Goal: Transaction & Acquisition: Download file/media

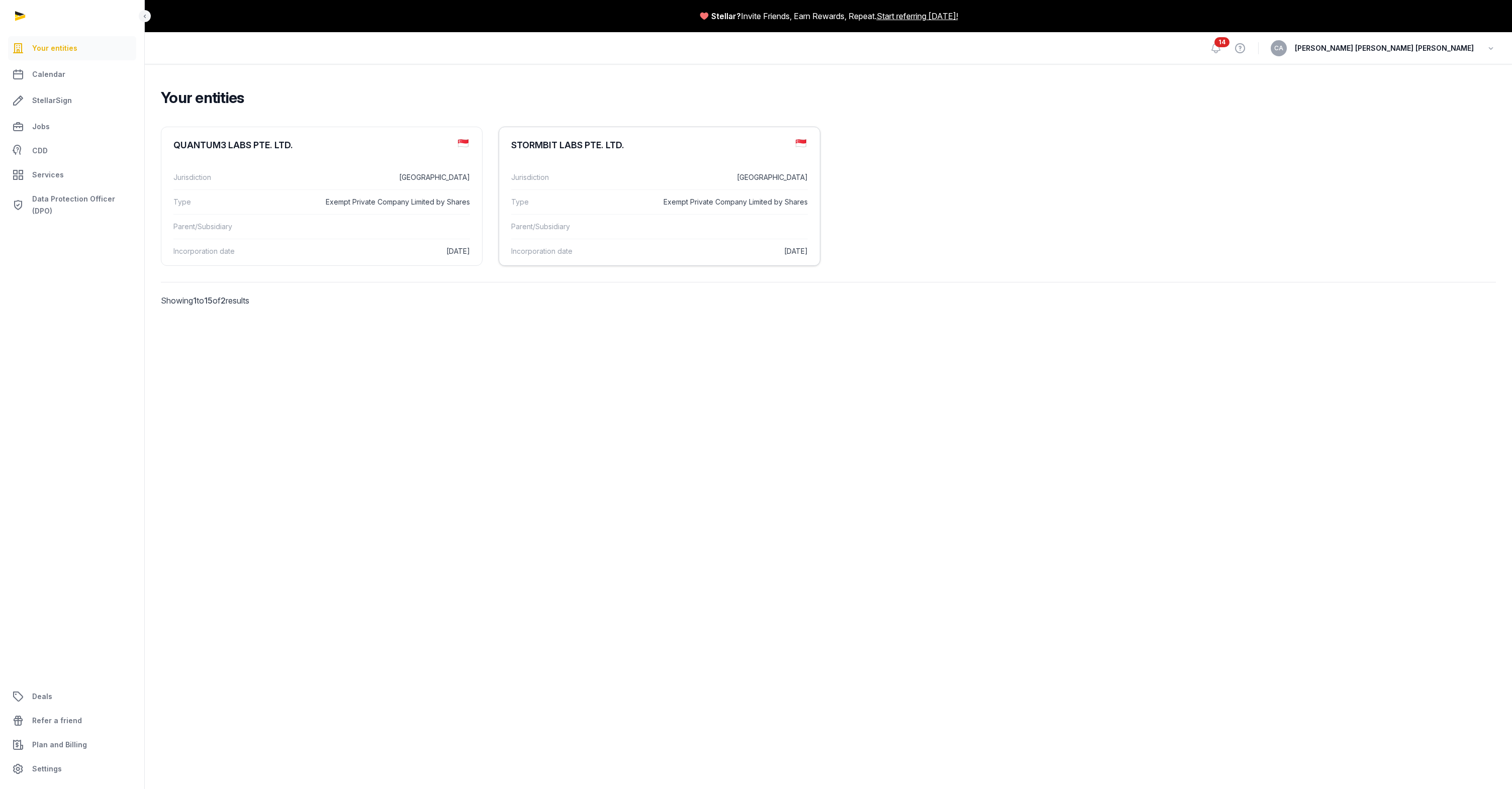
click at [760, 194] on div "Type Exempt Private Company Limited by Shares" at bounding box center [659, 202] width 296 height 25
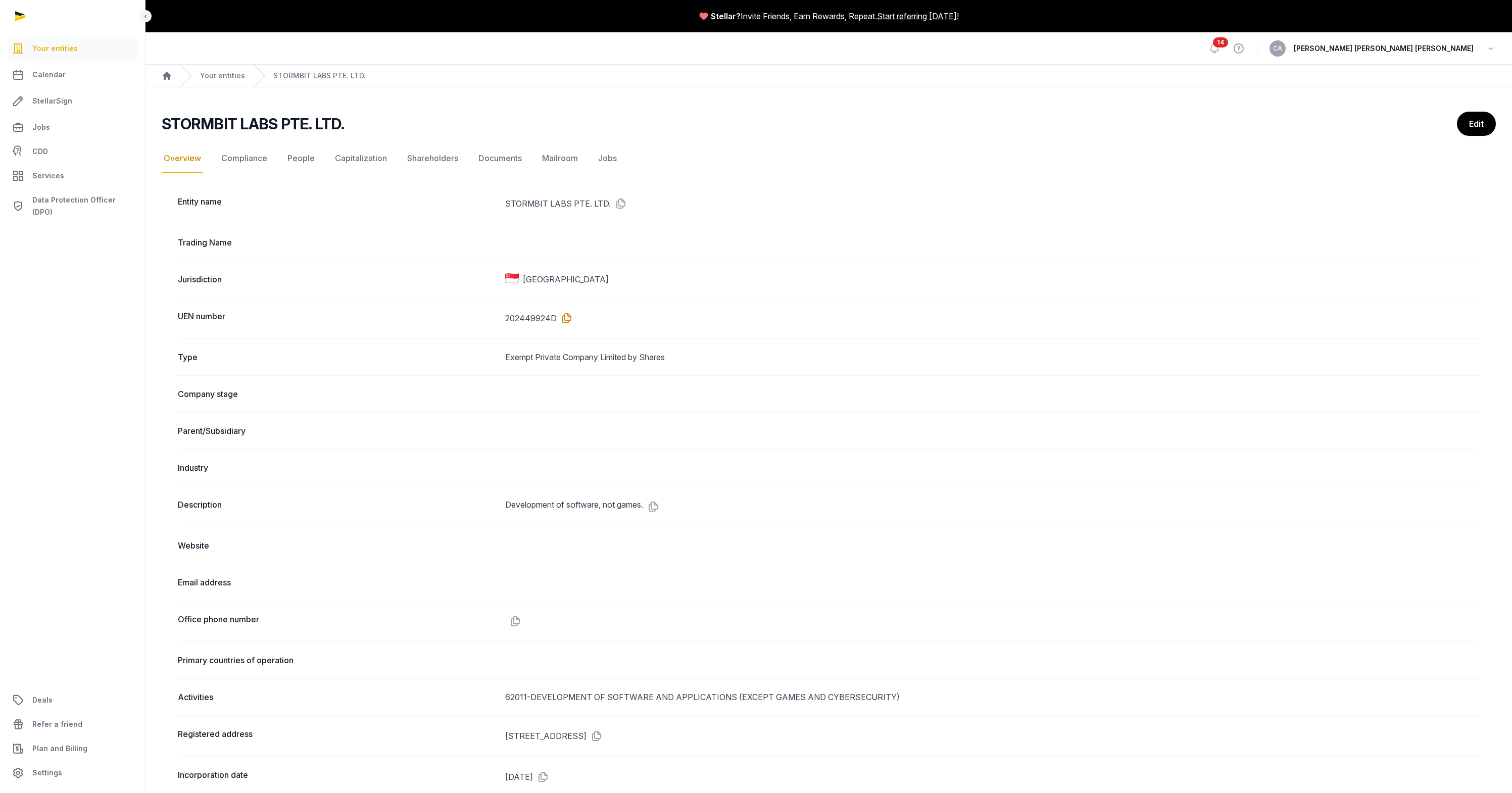
click at [568, 320] on icon at bounding box center [565, 318] width 16 height 16
click at [616, 201] on icon at bounding box center [618, 203] width 16 height 16
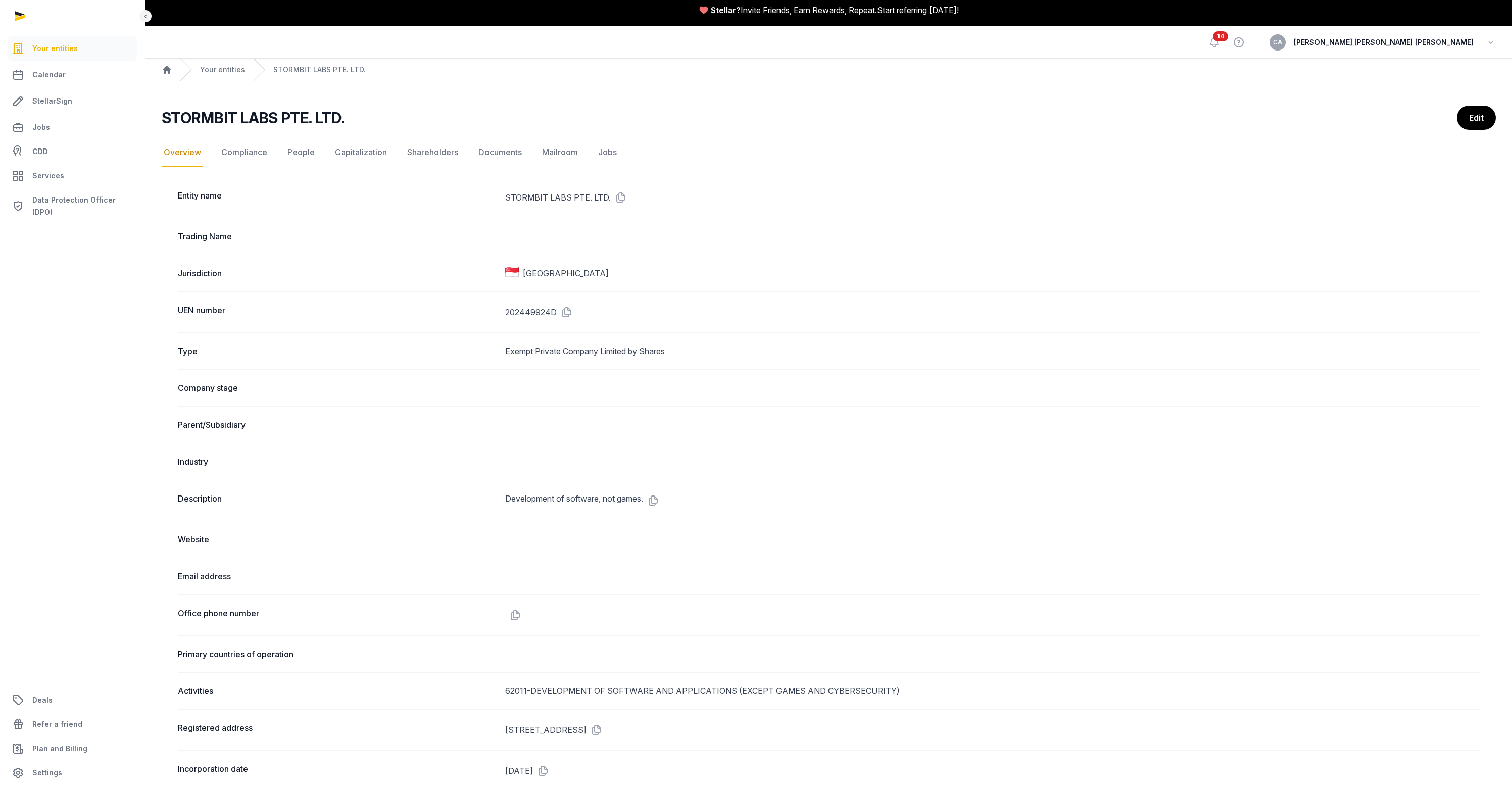
scroll to position [61, 0]
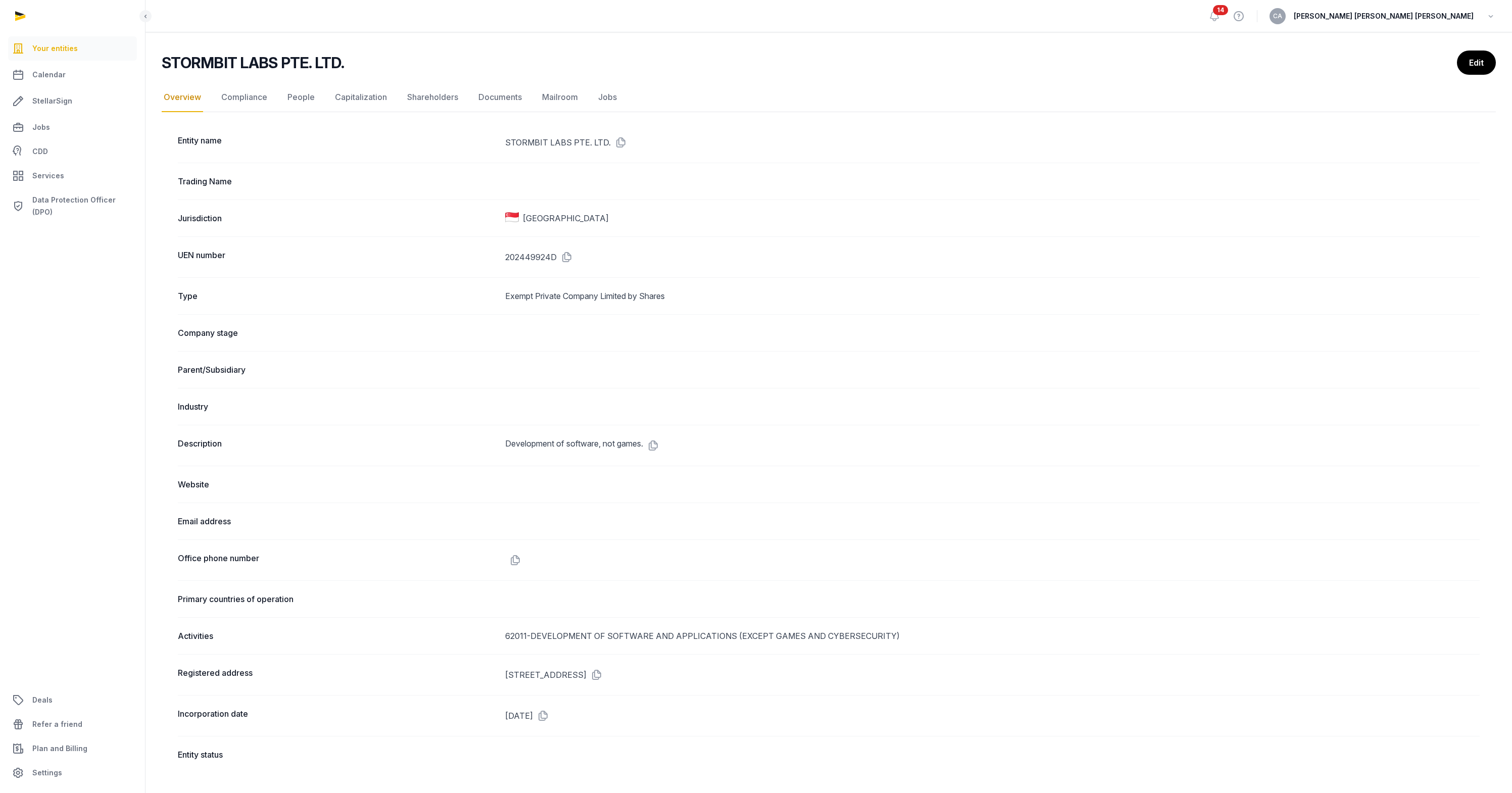
click at [727, 670] on dd "[STREET_ADDRESS]" at bounding box center [992, 674] width 975 height 16
click at [727, 670] on dd "[STREET_ADDRESS]" at bounding box center [992, 674] width 975 height 16
click at [418, 96] on link "Shareholders" at bounding box center [432, 97] width 55 height 29
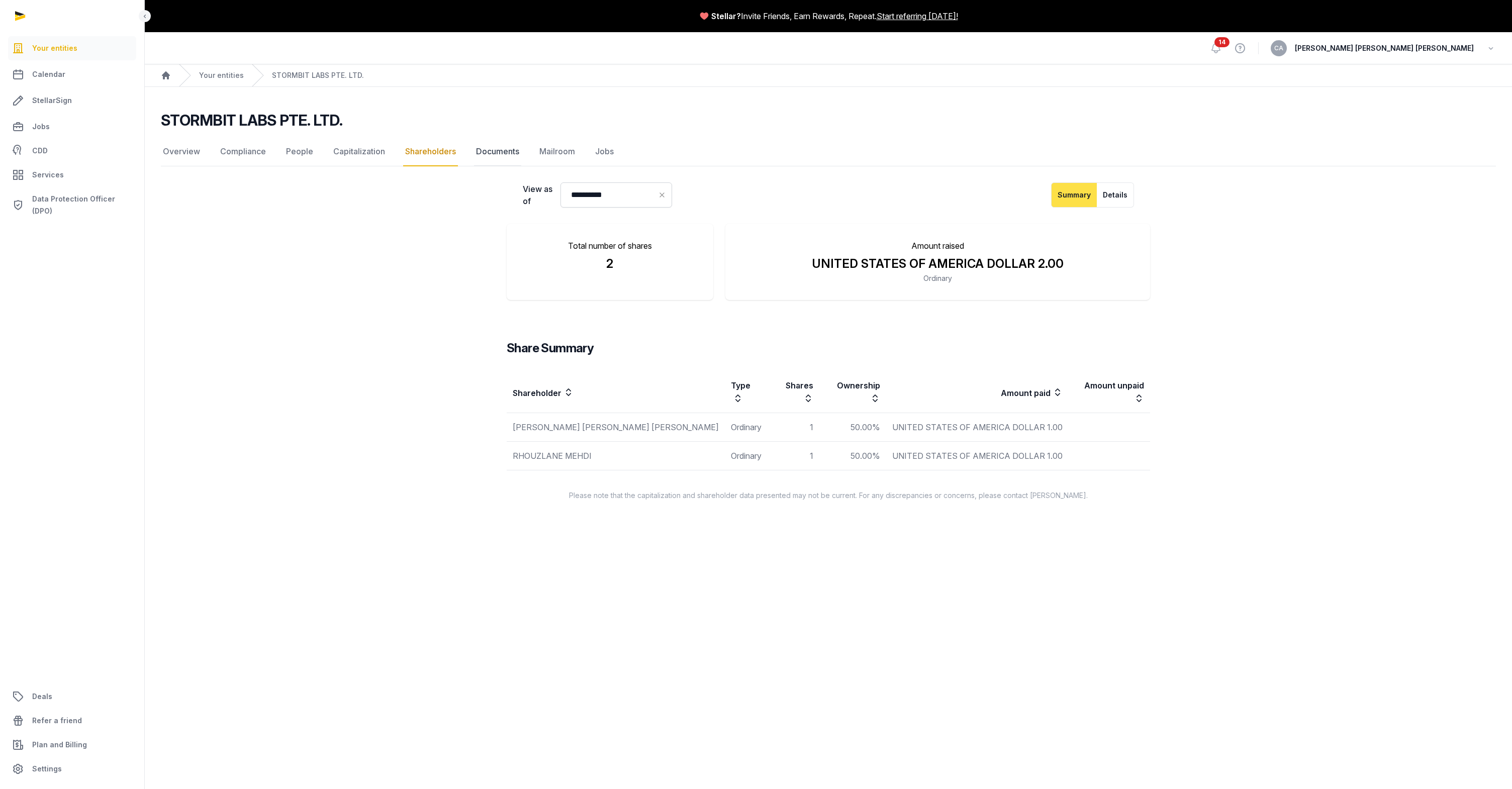
click at [481, 155] on link "Documents" at bounding box center [498, 152] width 47 height 29
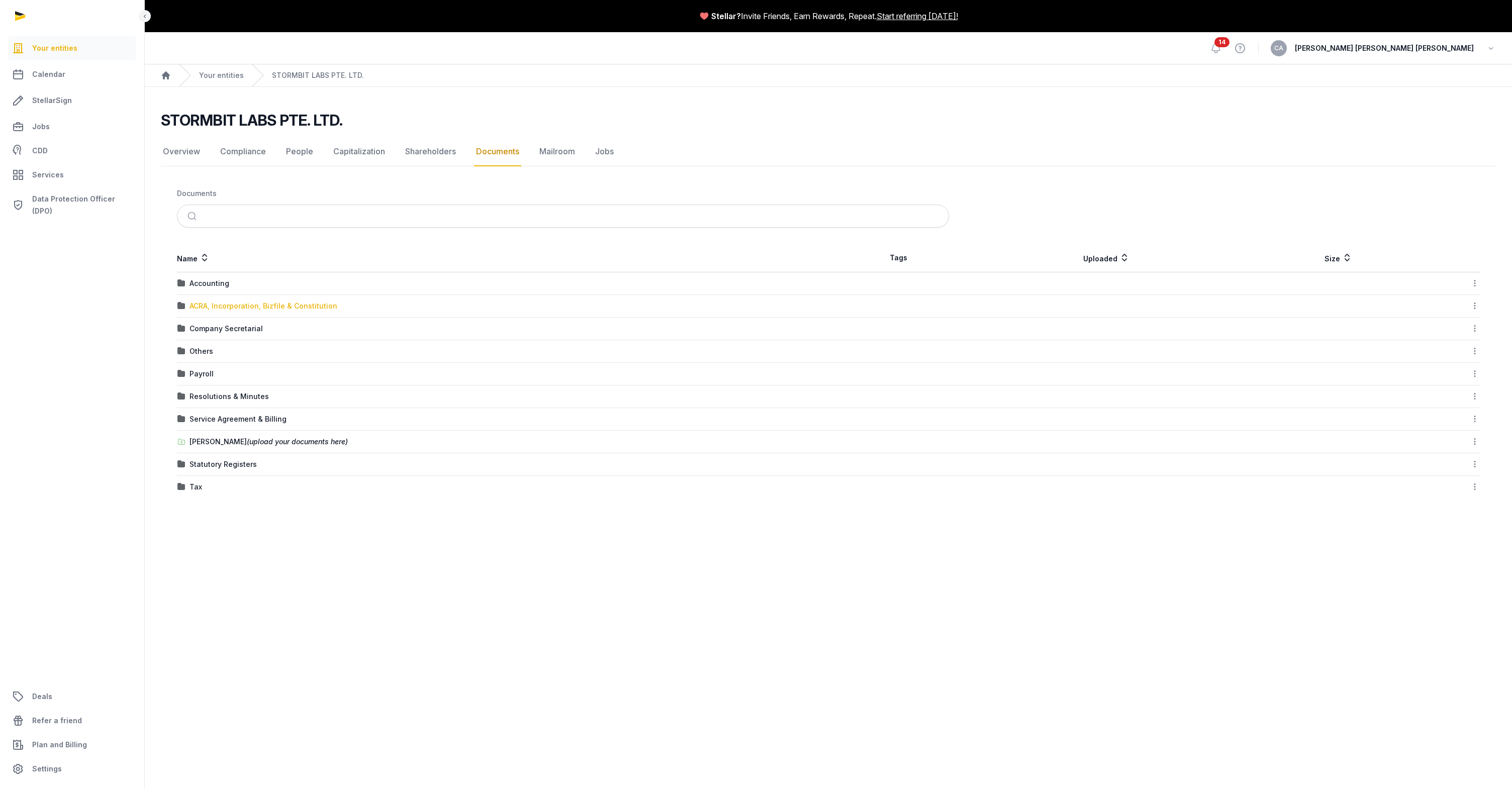
click at [207, 306] on div "ACRA, Incorporation, Bizfile & Constitution" at bounding box center [264, 306] width 148 height 10
click at [207, 306] on div "Bizfile" at bounding box center [201, 302] width 22 height 10
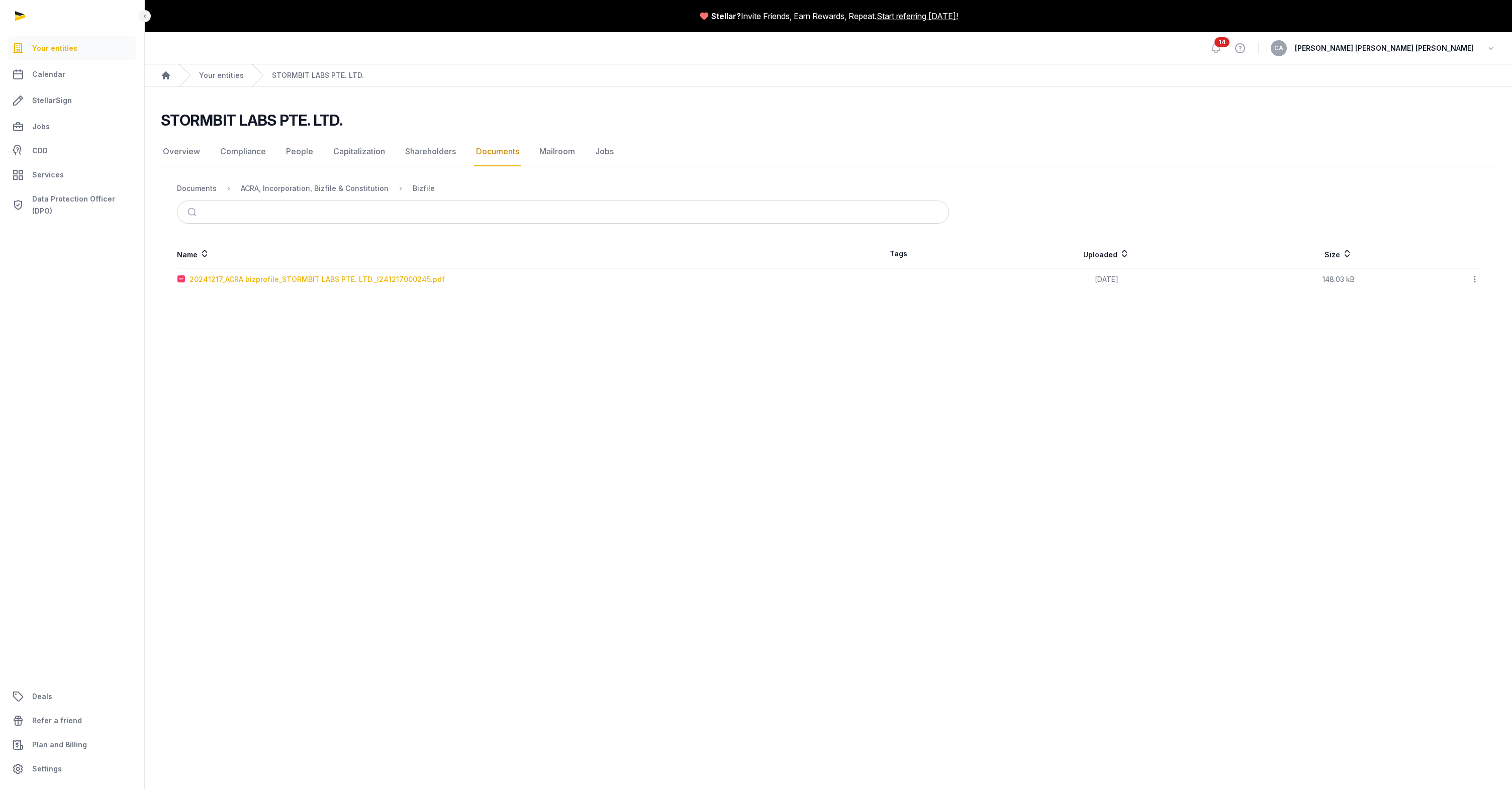
click at [255, 280] on div "20241217_ACRA bizprofile_STORMBIT LABS PTE. LTD._I241217000245.pdf" at bounding box center [317, 279] width 255 height 10
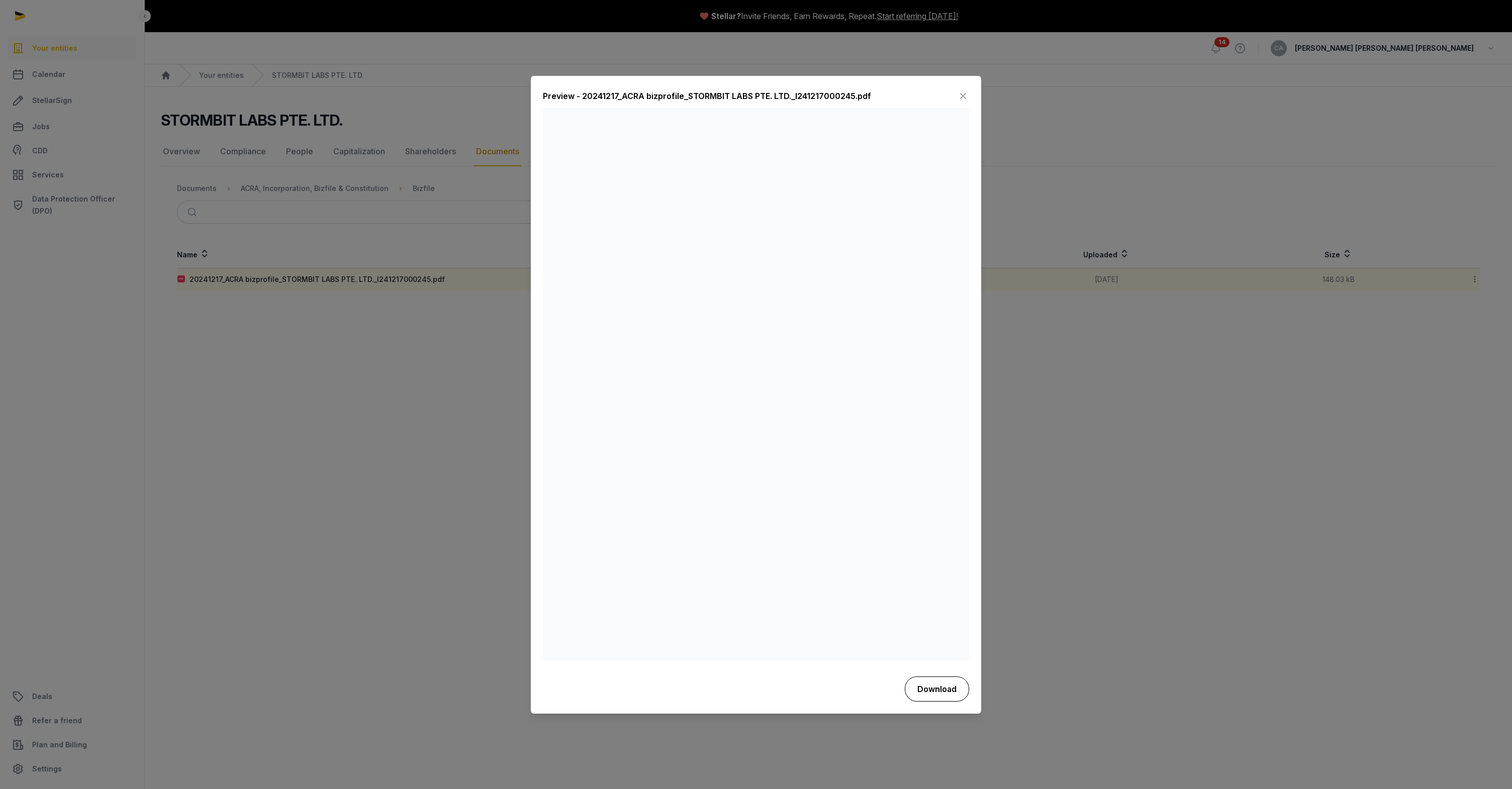
click at [953, 694] on button "Download" at bounding box center [937, 689] width 65 height 25
